Goal: Information Seeking & Learning: Learn about a topic

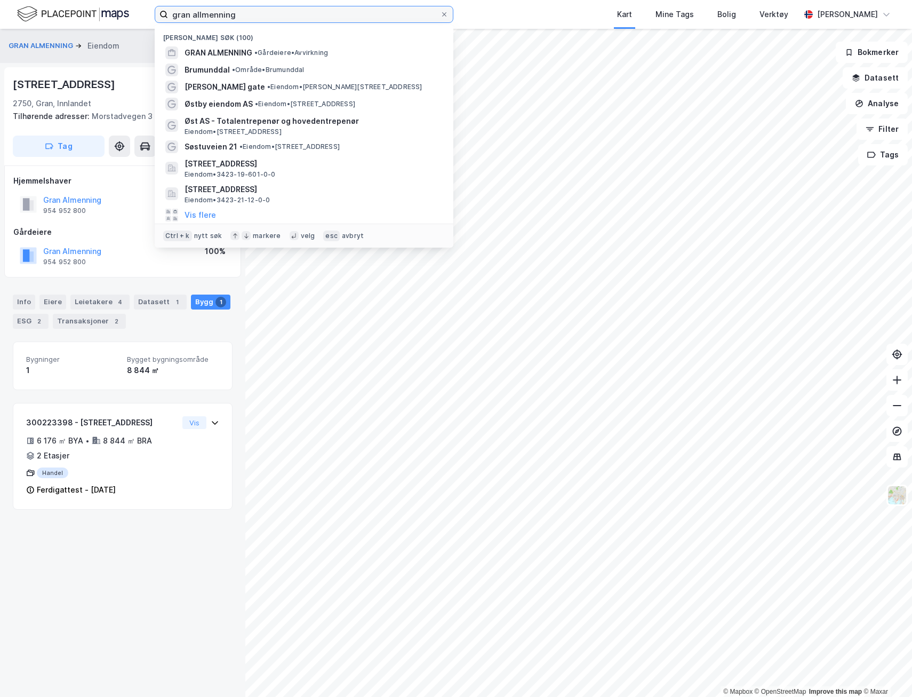
drag, startPoint x: 245, startPoint y: 13, endPoint x: 156, endPoint y: 6, distance: 89.3
click at [156, 6] on label "gran allmenning" at bounding box center [304, 14] width 299 height 17
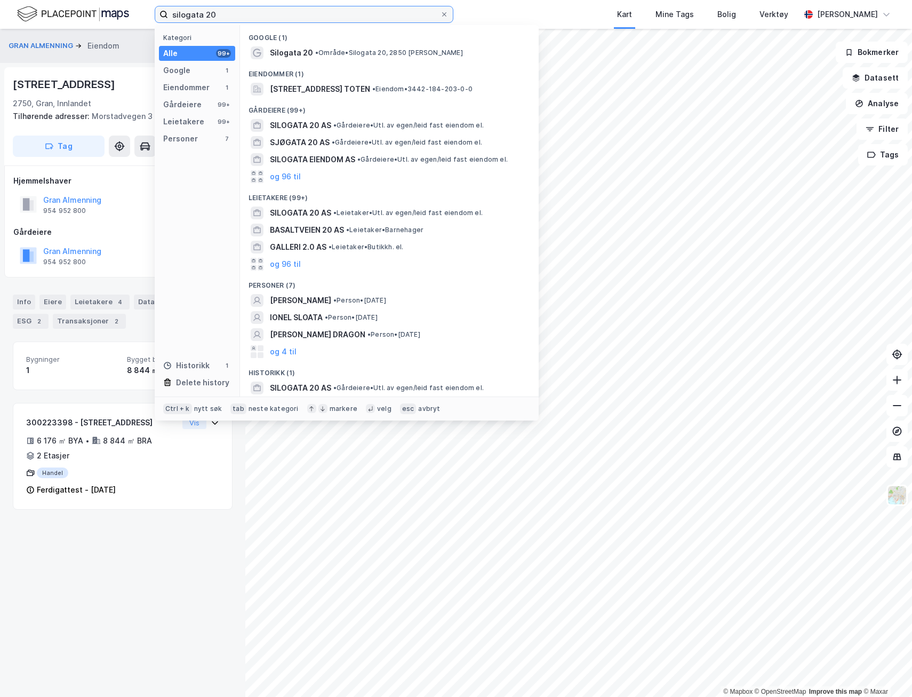
type input "silogata 20"
click at [329, 89] on span "[STREET_ADDRESS] TOTEN" at bounding box center [320, 89] width 100 height 13
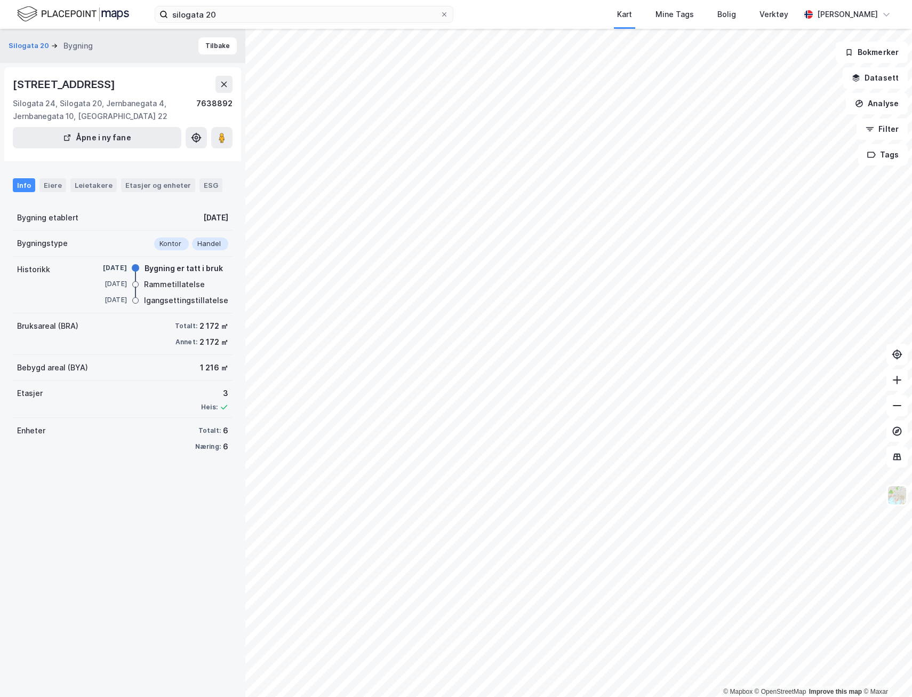
click at [49, 182] on div "Eiere" at bounding box center [52, 185] width 27 height 14
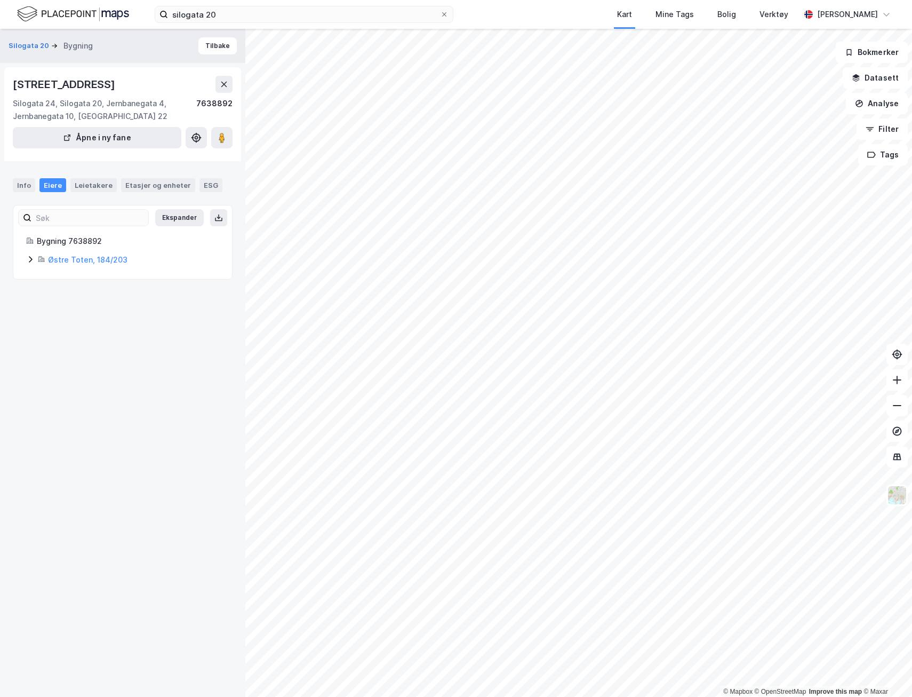
click at [95, 184] on div "Leietakere" at bounding box center [93, 185] width 46 height 14
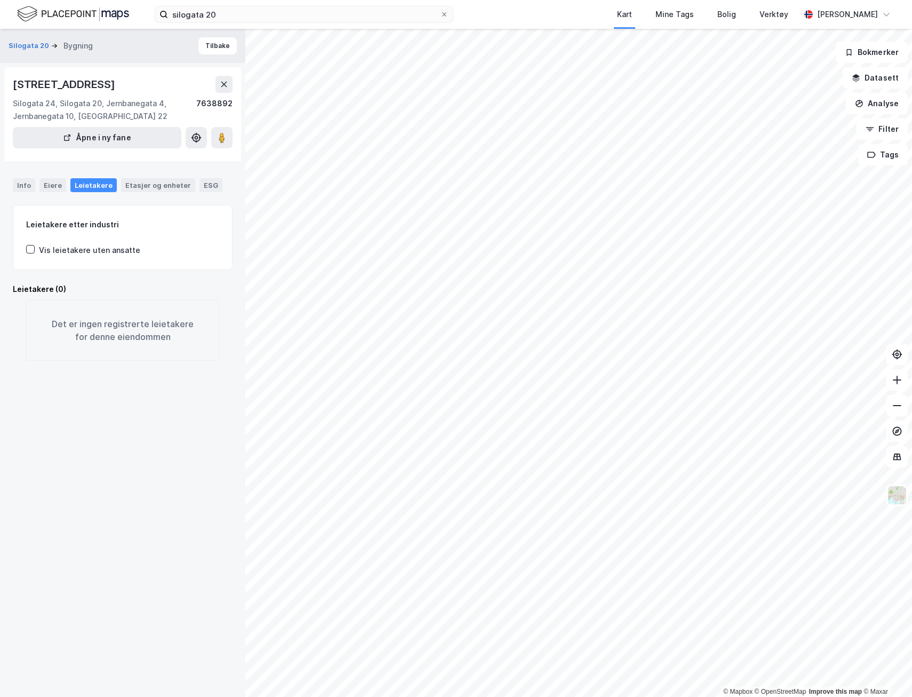
click at [141, 186] on div "Etasjer og enheter" at bounding box center [158, 185] width 66 height 10
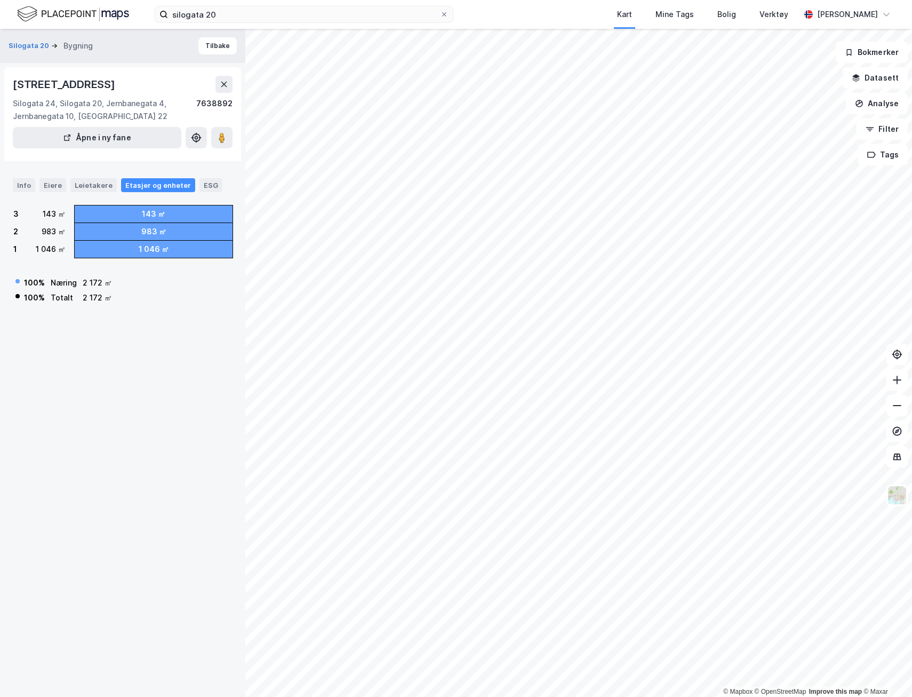
click at [199, 185] on div "ESG" at bounding box center [210, 185] width 23 height 14
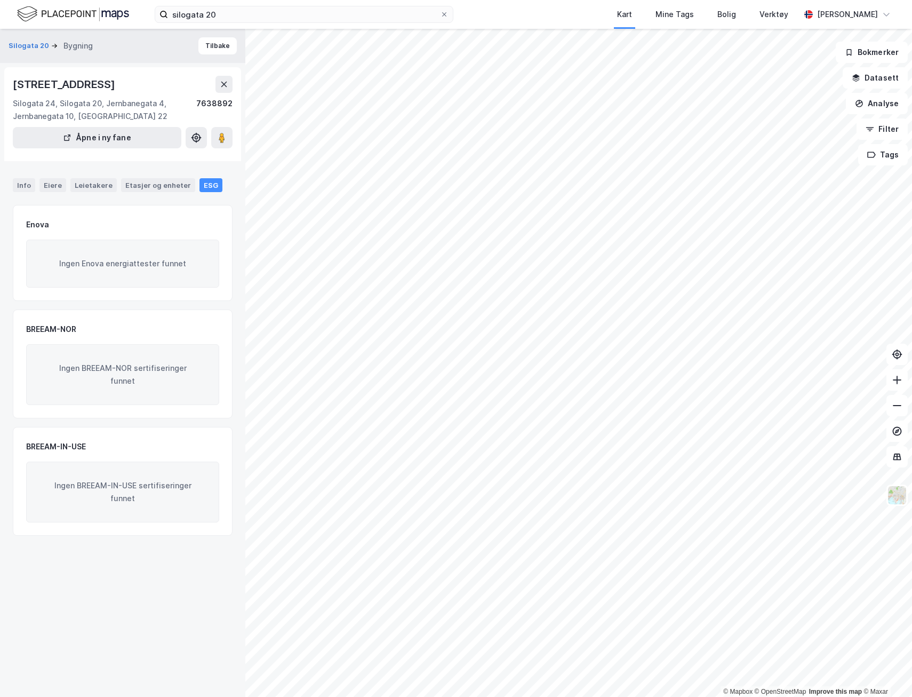
click at [52, 182] on div "Eiere" at bounding box center [52, 185] width 27 height 14
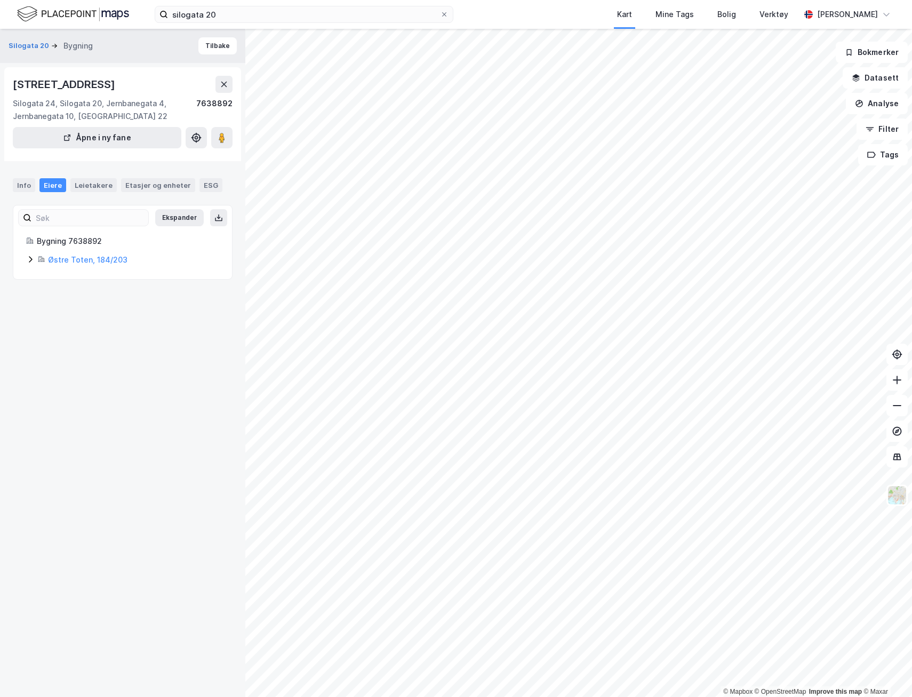
click at [209, 47] on button "Tilbake" at bounding box center [217, 45] width 38 height 17
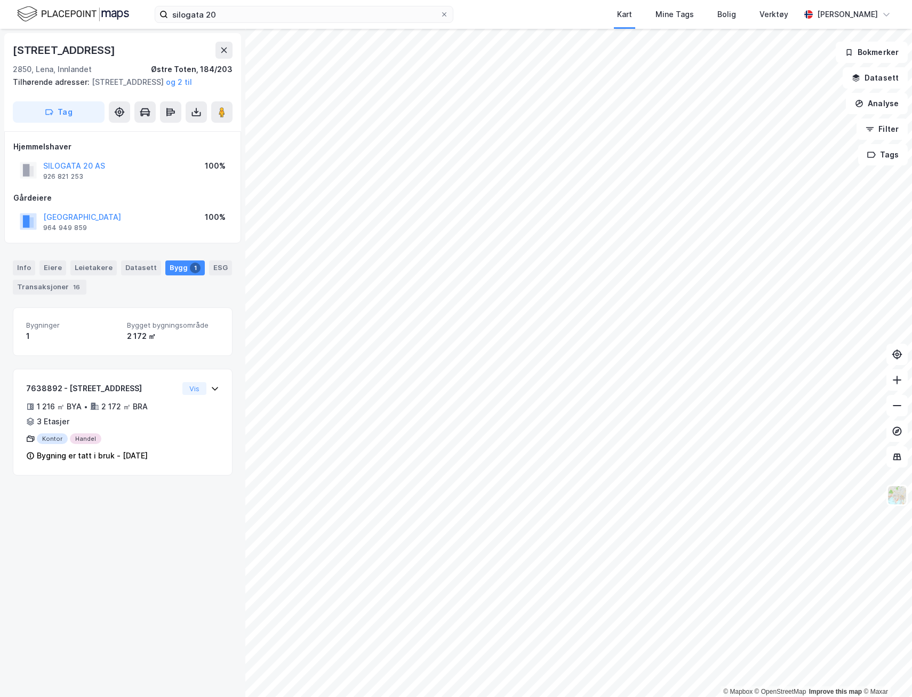
click at [60, 294] on div "Transaksjoner 16" at bounding box center [50, 286] width 74 height 15
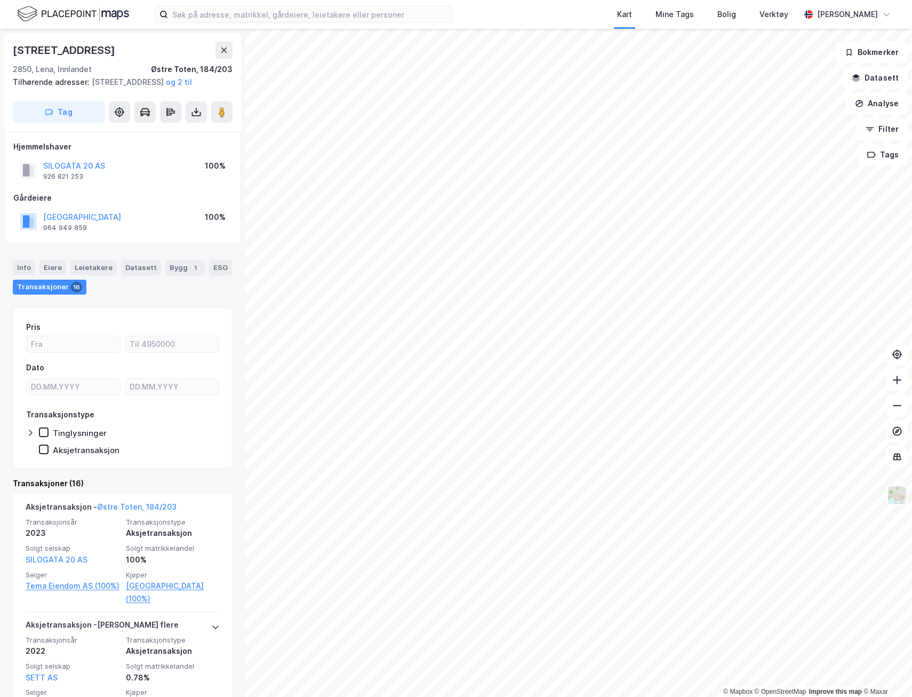
click at [682, 14] on div "Mine Tags" at bounding box center [674, 14] width 38 height 13
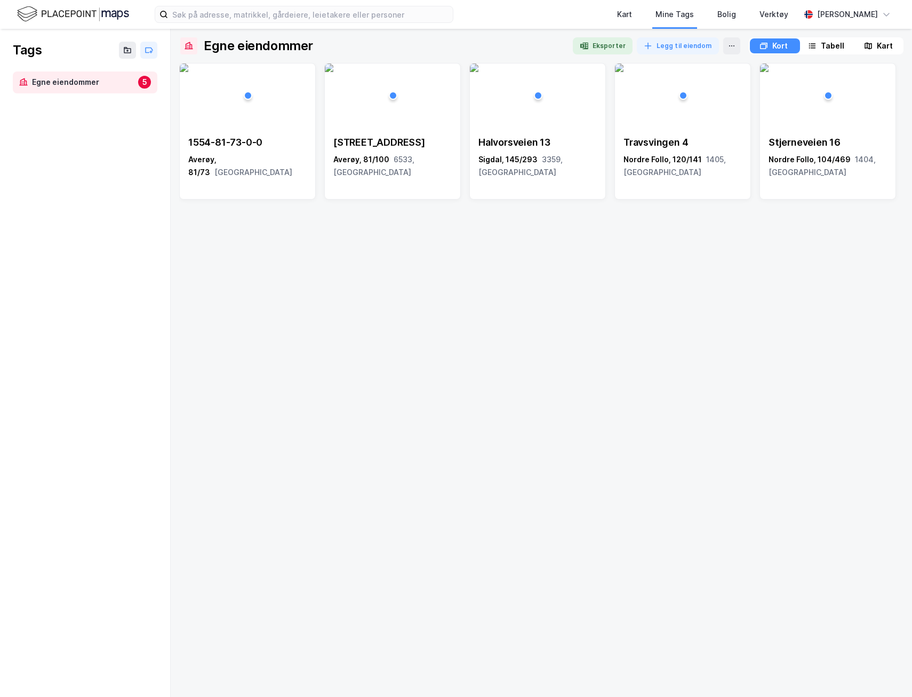
click at [405, 143] on div "Reksundveien 276" at bounding box center [392, 142] width 118 height 13
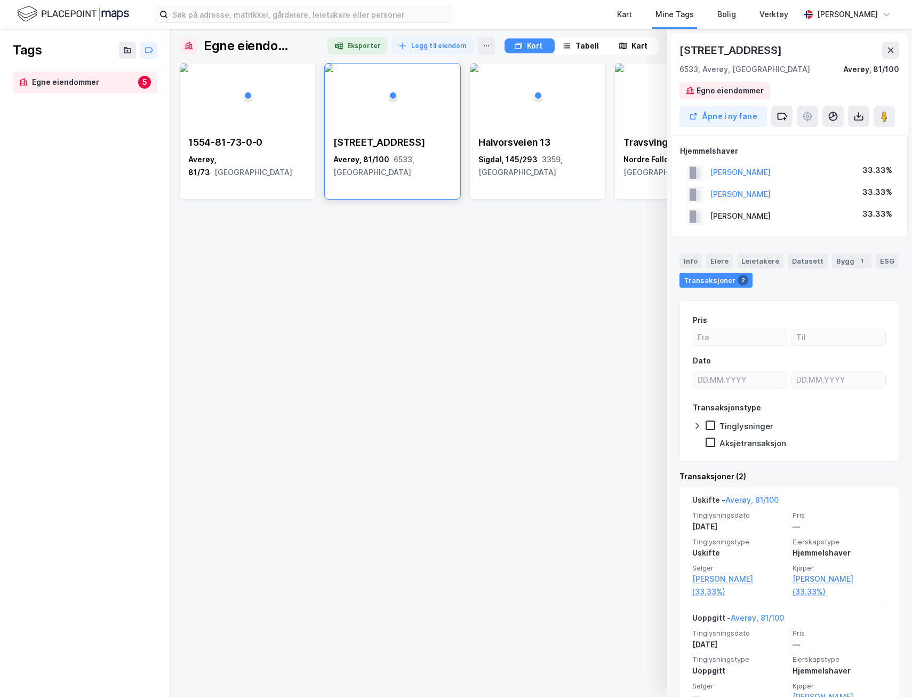
click at [405, 143] on div "Reksundveien 276" at bounding box center [392, 142] width 118 height 13
click at [742, 117] on button "Åpne i ny fane" at bounding box center [722, 116] width 87 height 21
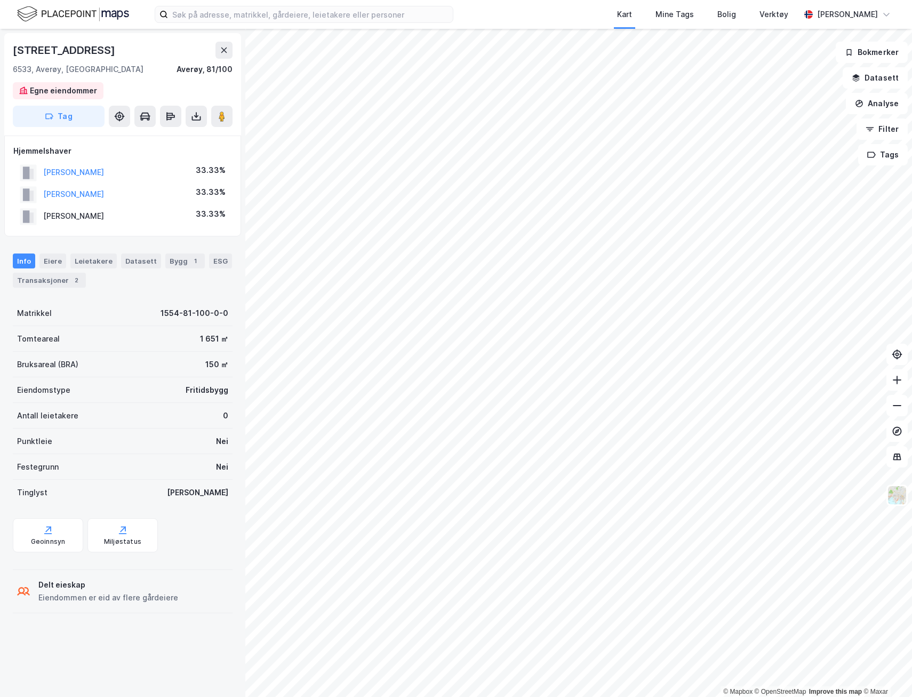
click at [179, 261] on div "Bygg 1" at bounding box center [184, 260] width 39 height 15
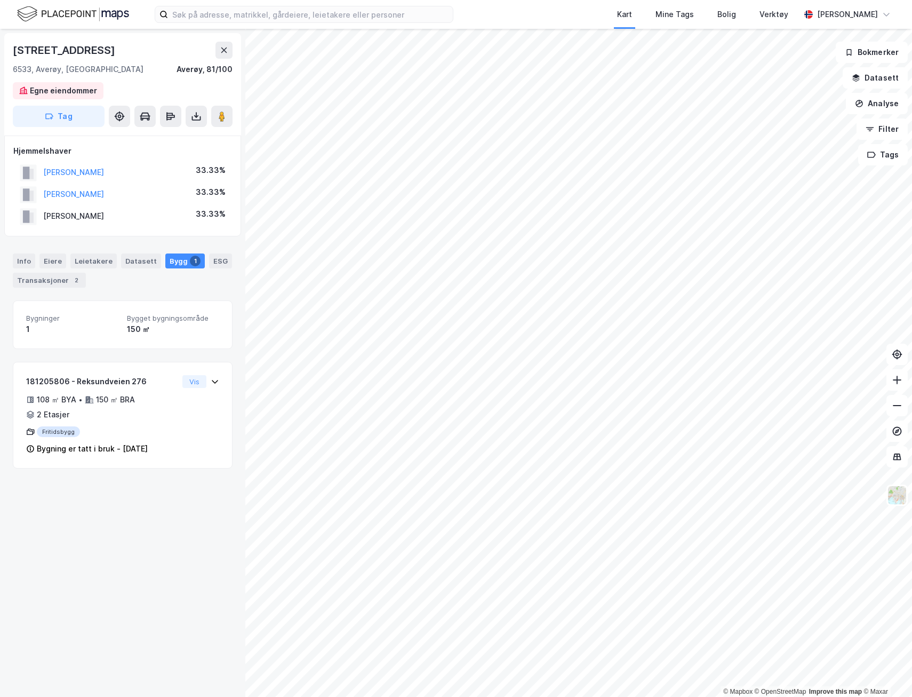
click at [22, 261] on div "Info" at bounding box center [24, 260] width 22 height 15
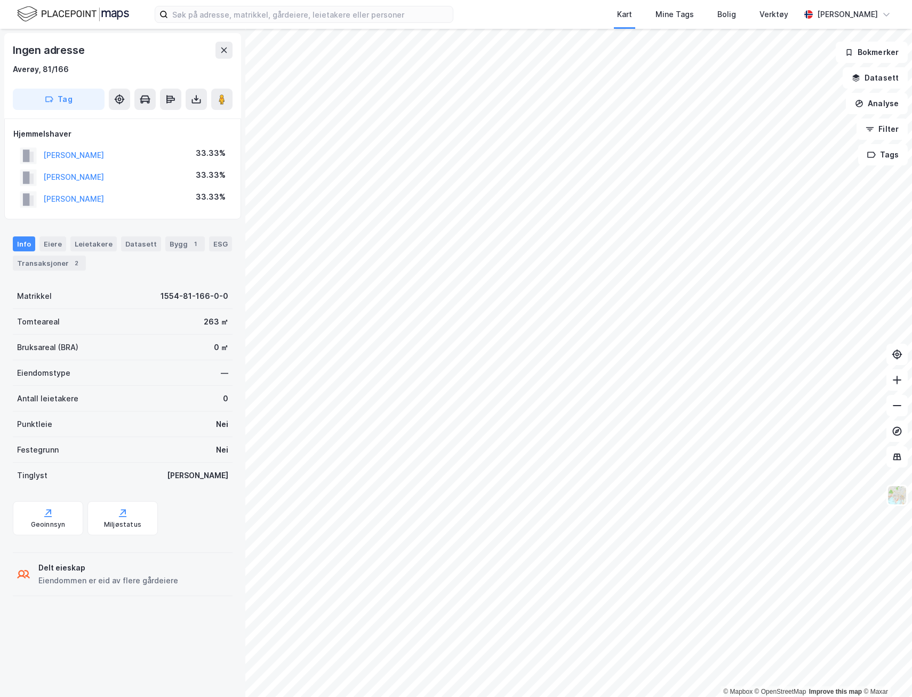
click at [177, 246] on div "Bygg 1" at bounding box center [184, 243] width 39 height 15
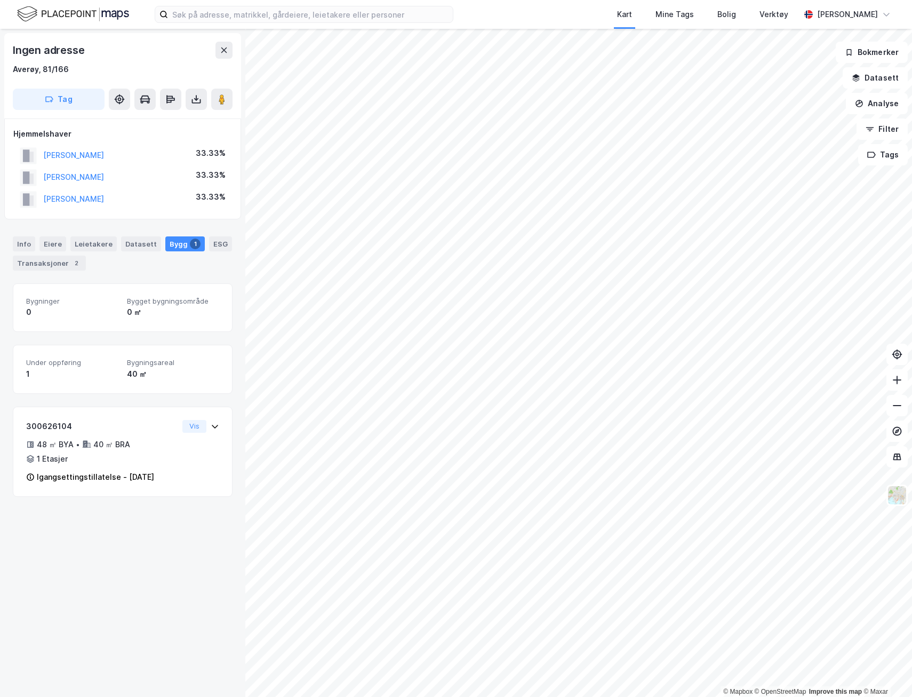
click at [58, 264] on div "Transaksjoner 2" at bounding box center [49, 262] width 73 height 15
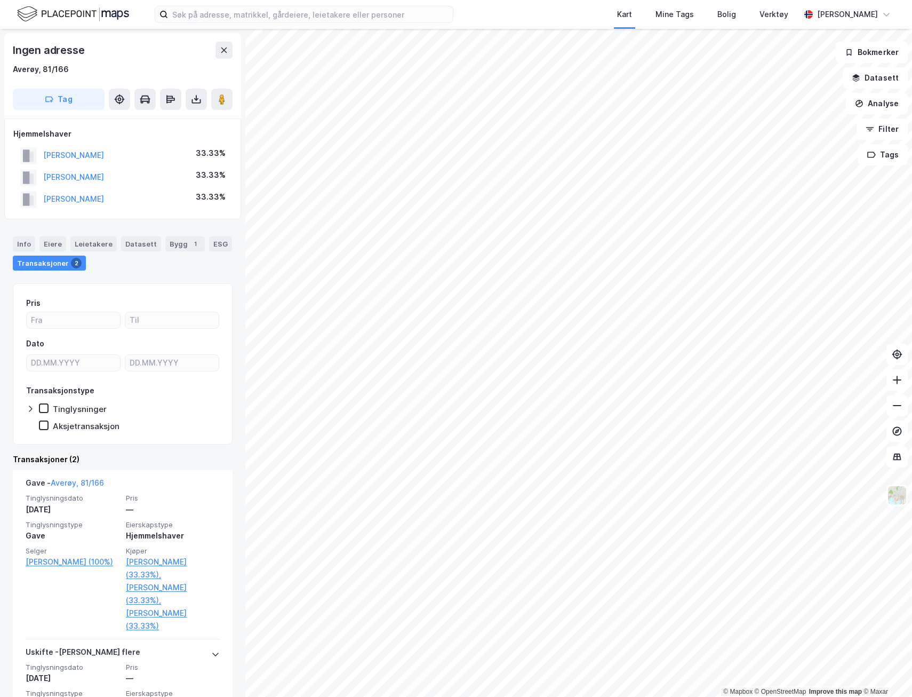
click at [223, 98] on image at bounding box center [222, 99] width 6 height 11
